Goal: Task Accomplishment & Management: Manage account settings

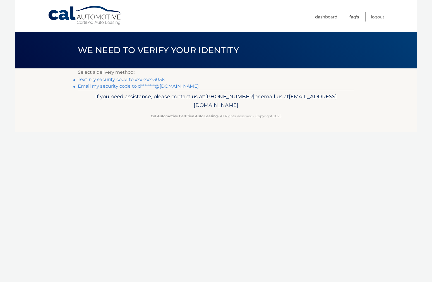
click at [143, 79] on link "Text my security code to xxx-xxx-3038" at bounding box center [121, 79] width 87 height 5
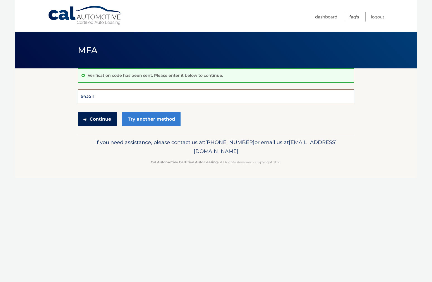
type input "943511"
click at [97, 119] on button "Continue" at bounding box center [97, 119] width 39 height 14
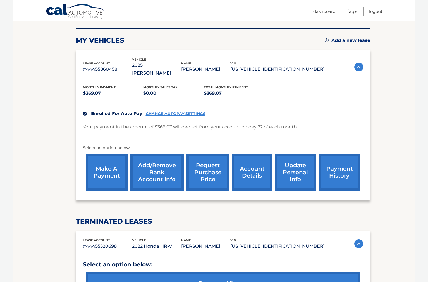
scroll to position [65, 0]
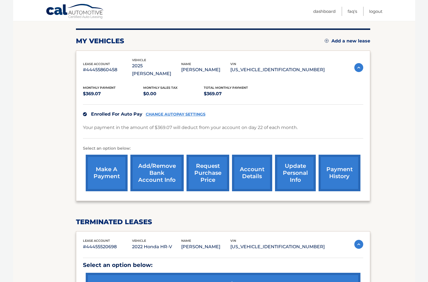
click at [351, 171] on link "payment history" at bounding box center [339, 173] width 42 height 37
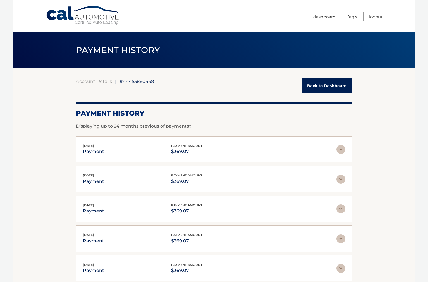
click at [341, 150] on img at bounding box center [340, 149] width 9 height 9
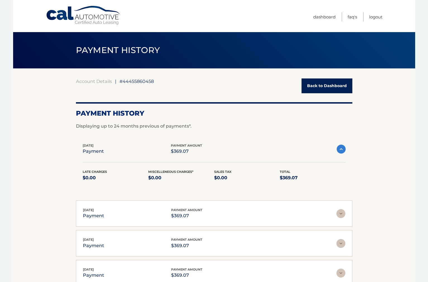
click at [340, 150] on img at bounding box center [341, 149] width 9 height 9
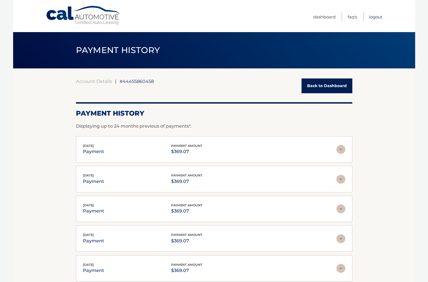
click at [377, 18] on link "Logout" at bounding box center [375, 16] width 13 height 9
